Goal: Find specific page/section: Find specific page/section

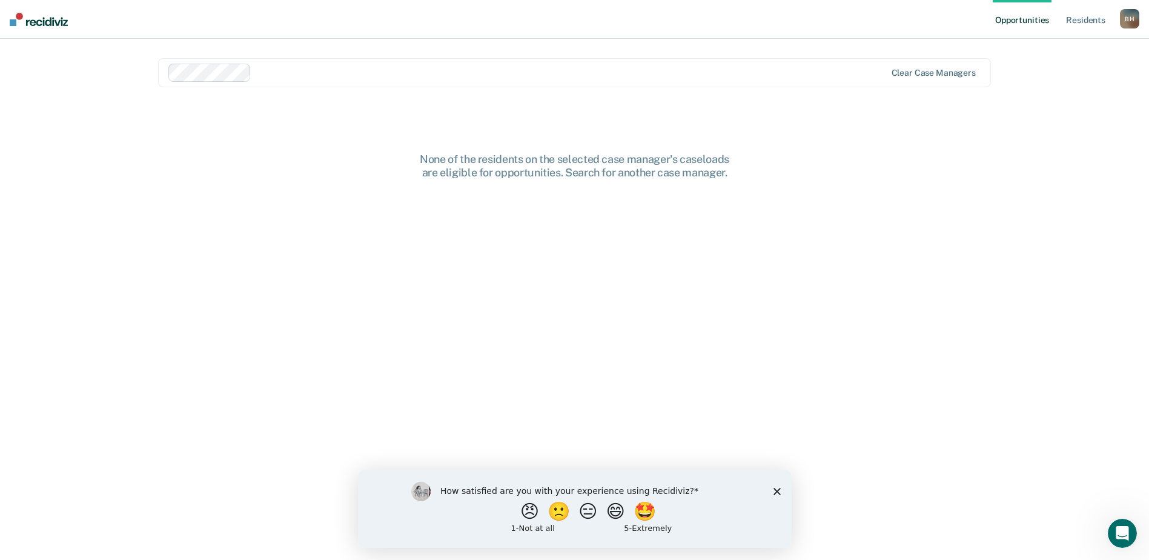
click at [780, 493] on polygon "Close survey" at bounding box center [776, 490] width 7 height 7
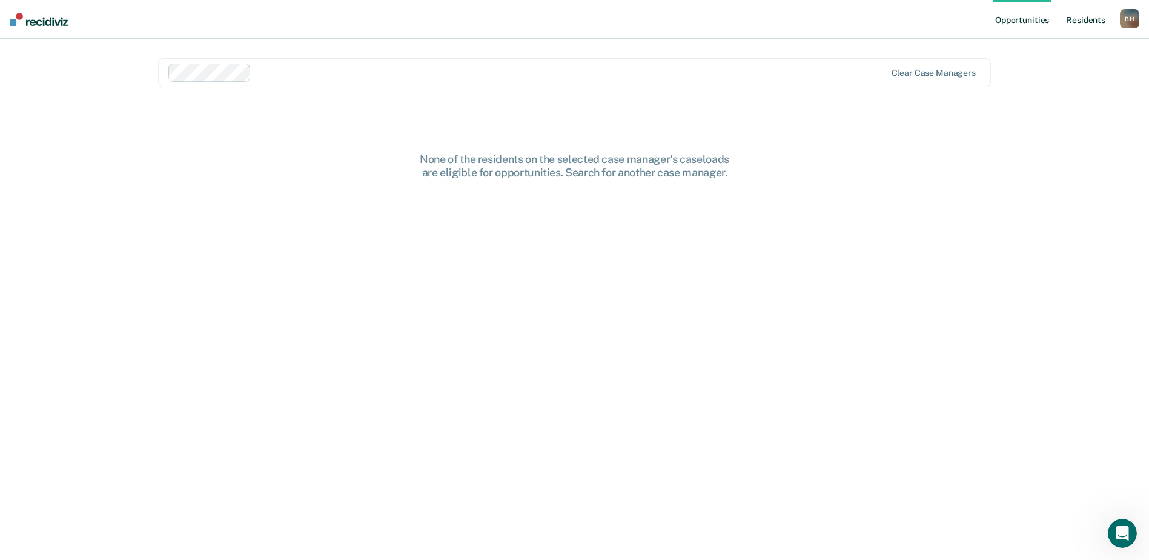
click at [1065, 21] on link "Resident s" at bounding box center [1086, 19] width 44 height 39
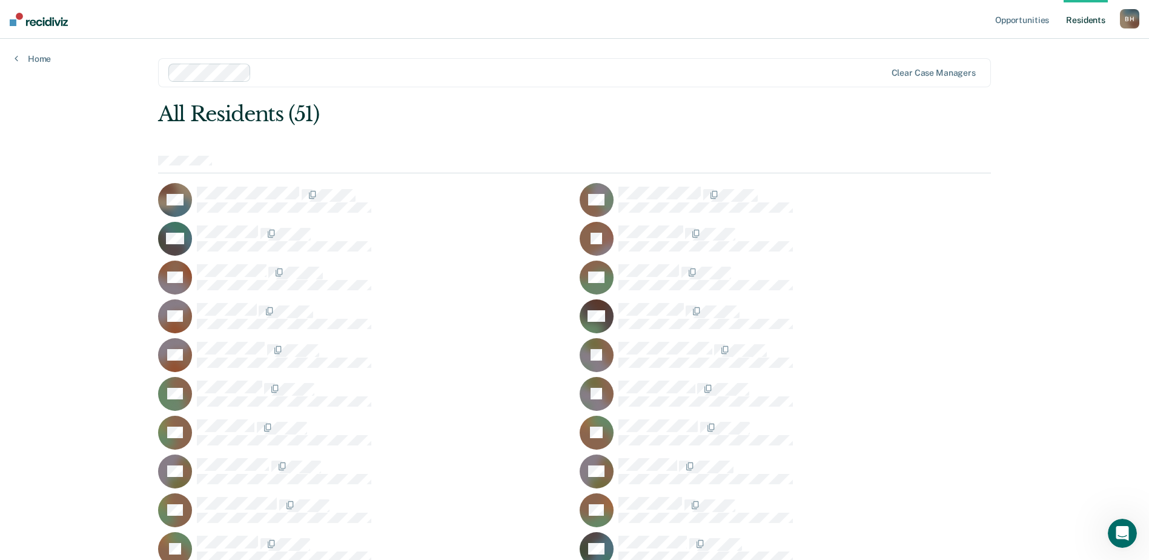
scroll to position [673, 0]
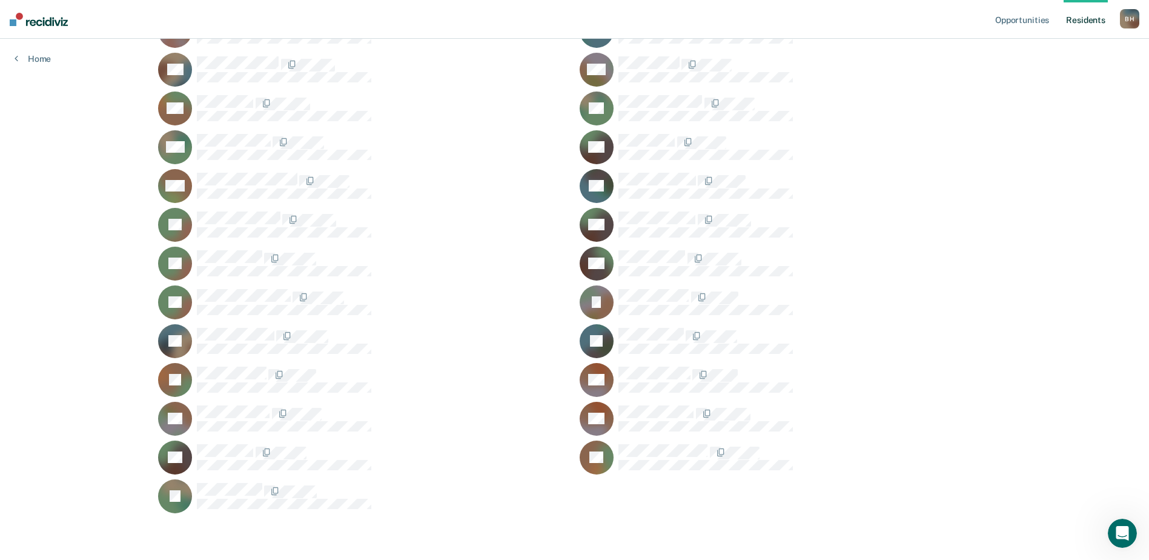
click at [983, 312] on div "JJ" at bounding box center [785, 302] width 411 height 34
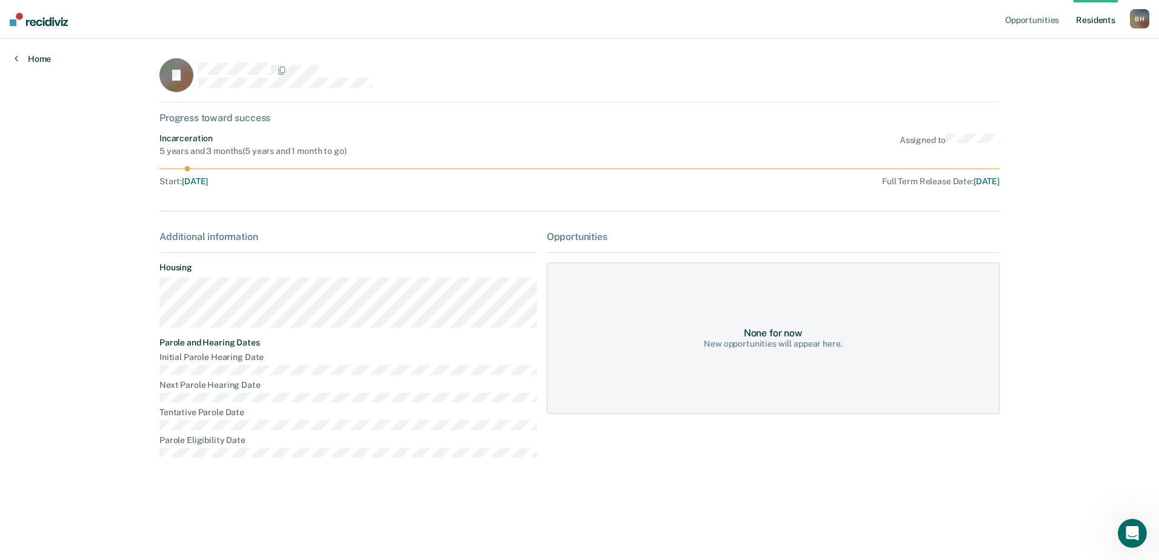
click at [47, 56] on link "Home" at bounding box center [33, 58] width 36 height 11
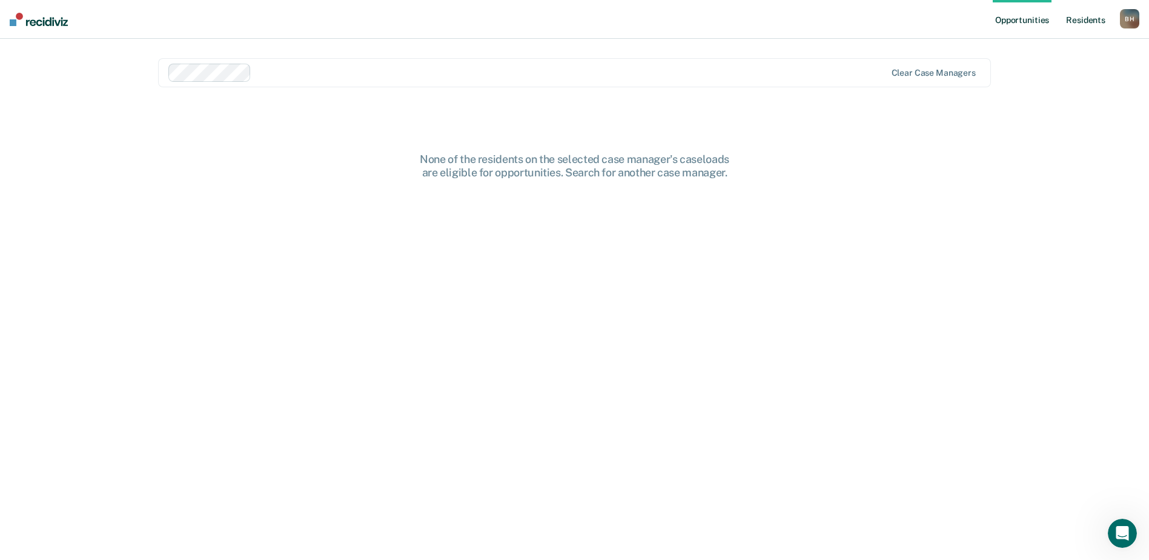
click at [1086, 15] on link "Resident s" at bounding box center [1086, 19] width 44 height 39
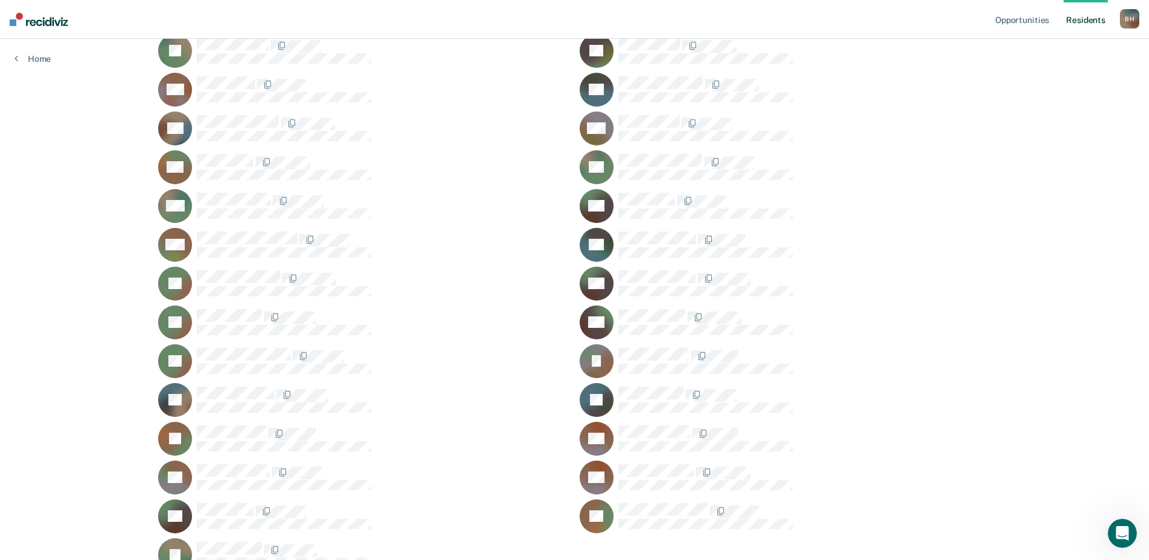
scroll to position [667, 0]
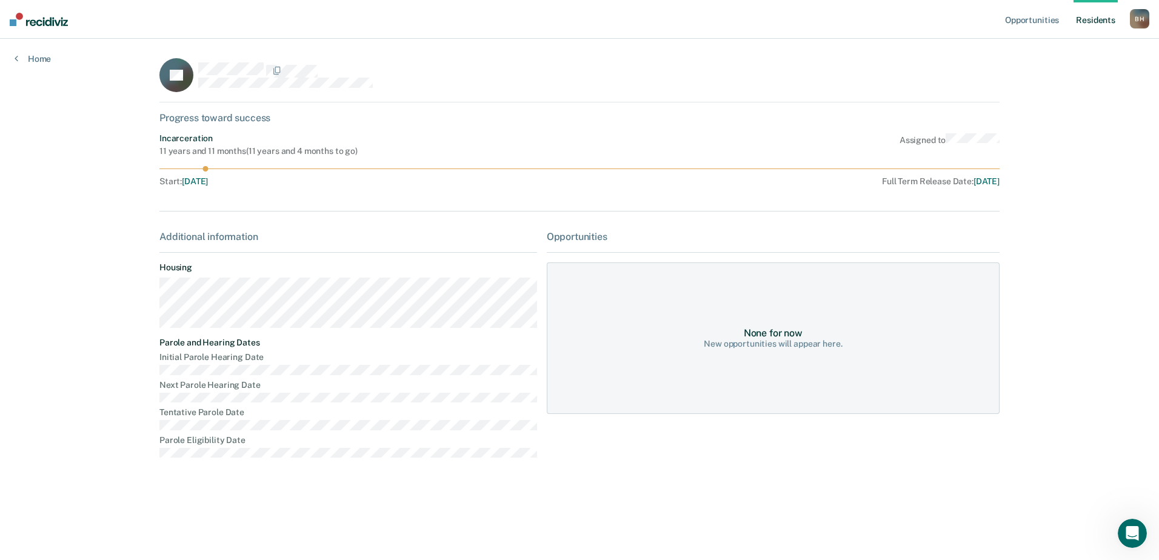
click at [1083, 19] on link "Resident s" at bounding box center [1095, 19] width 44 height 39
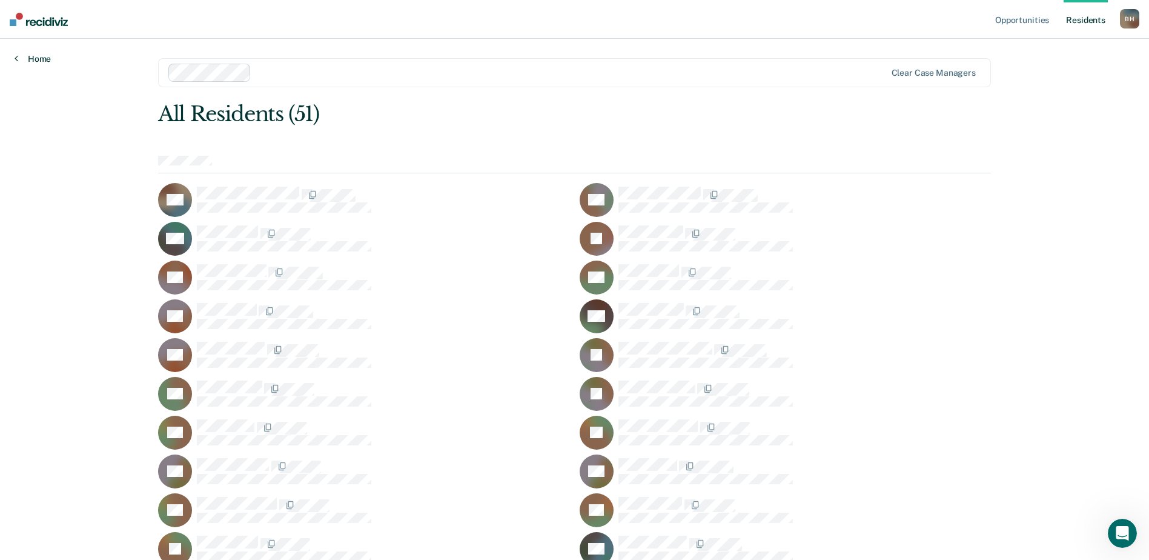
click at [42, 59] on link "Home" at bounding box center [33, 58] width 36 height 11
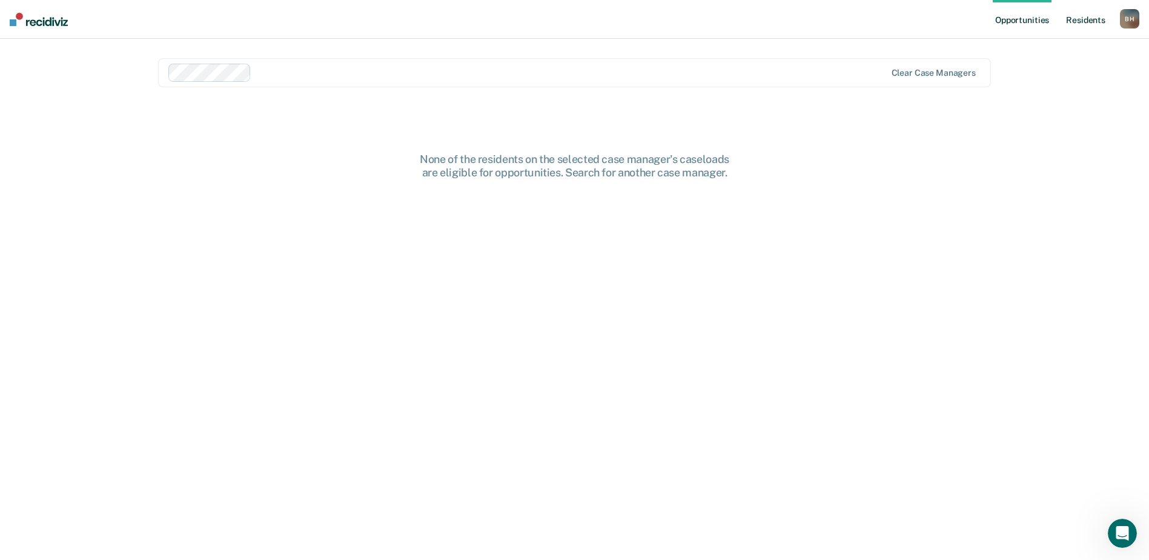
click at [1091, 18] on link "Resident s" at bounding box center [1086, 19] width 44 height 39
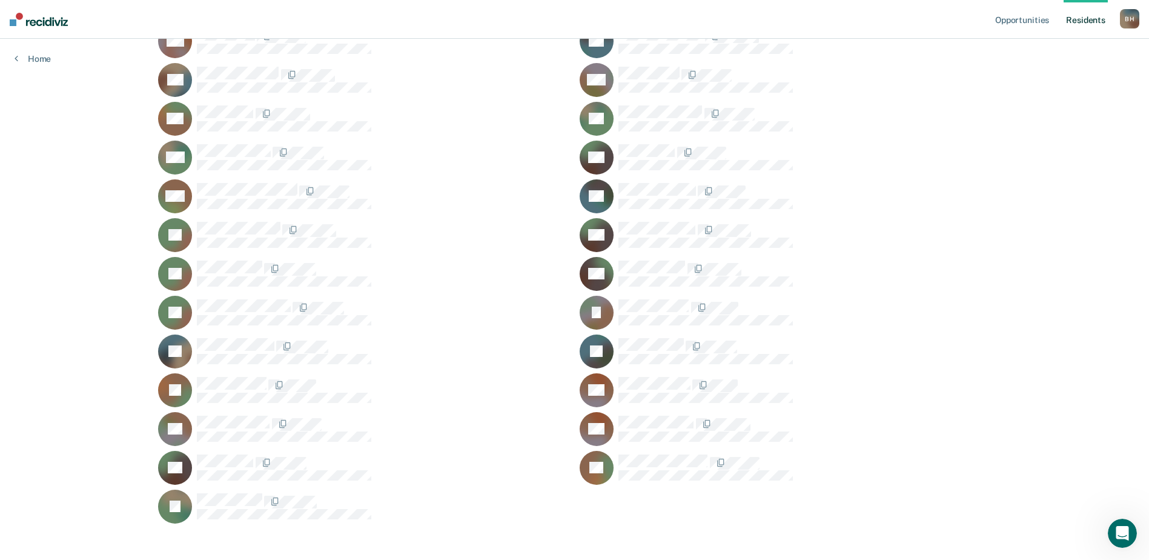
scroll to position [667, 0]
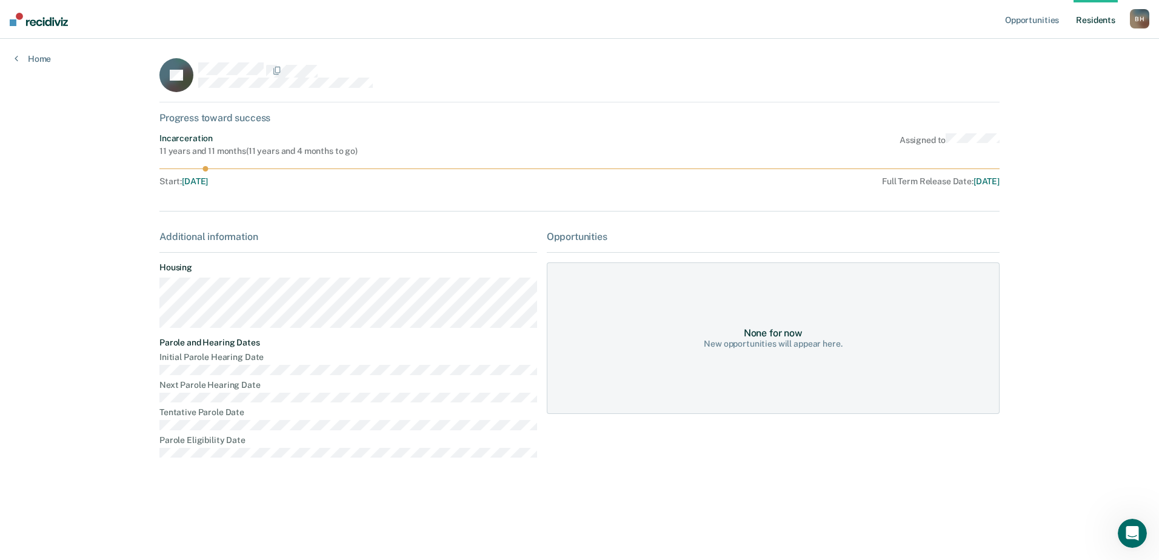
click at [1146, 25] on div "B H" at bounding box center [1138, 18] width 19 height 19
click at [1057, 78] on link "Log Out" at bounding box center [1091, 80] width 98 height 10
